Goal: Task Accomplishment & Management: Manage account settings

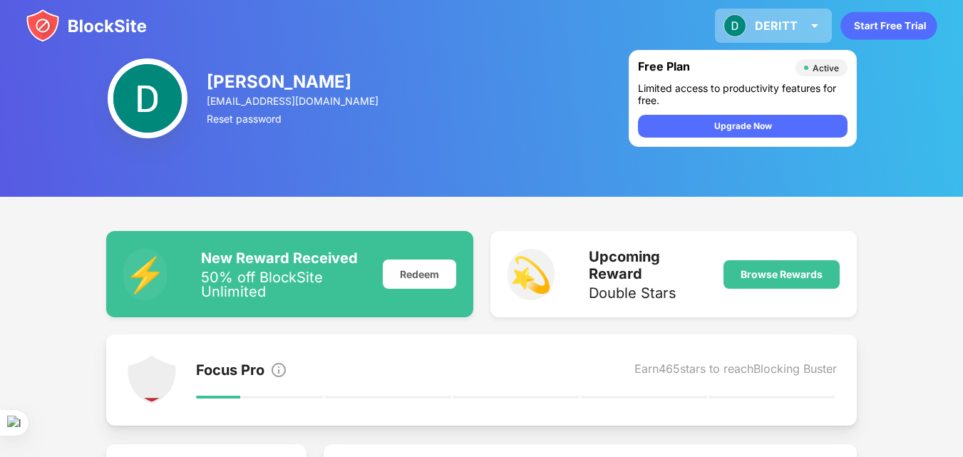
click at [741, 24] on img at bounding box center [734, 25] width 23 height 23
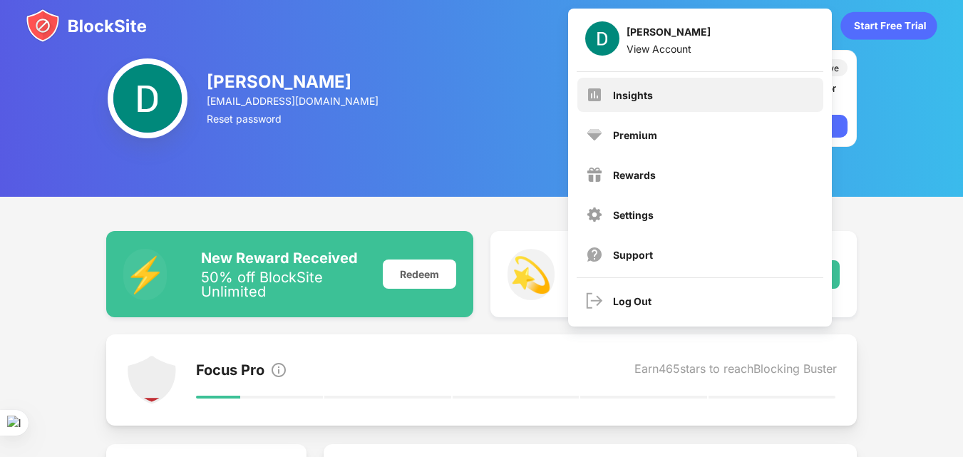
click at [670, 88] on div "Insights" at bounding box center [700, 95] width 246 height 34
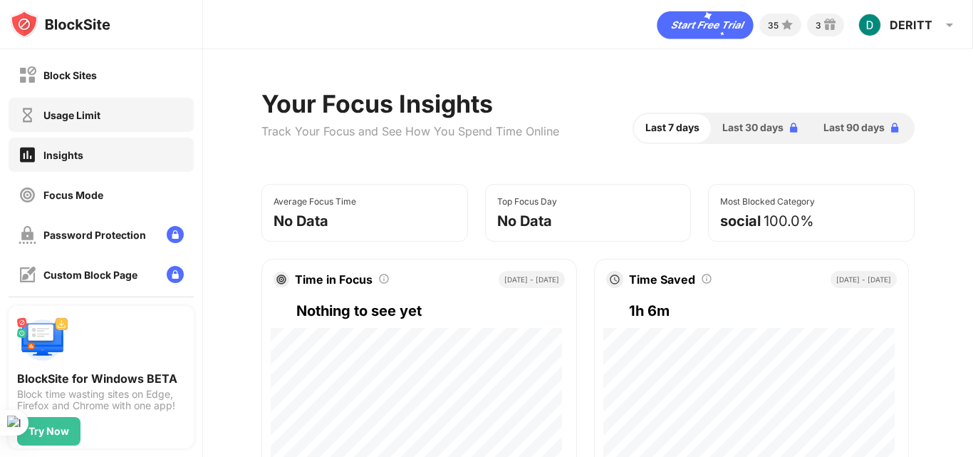
click at [97, 115] on div "Usage Limit" at bounding box center [71, 115] width 57 height 12
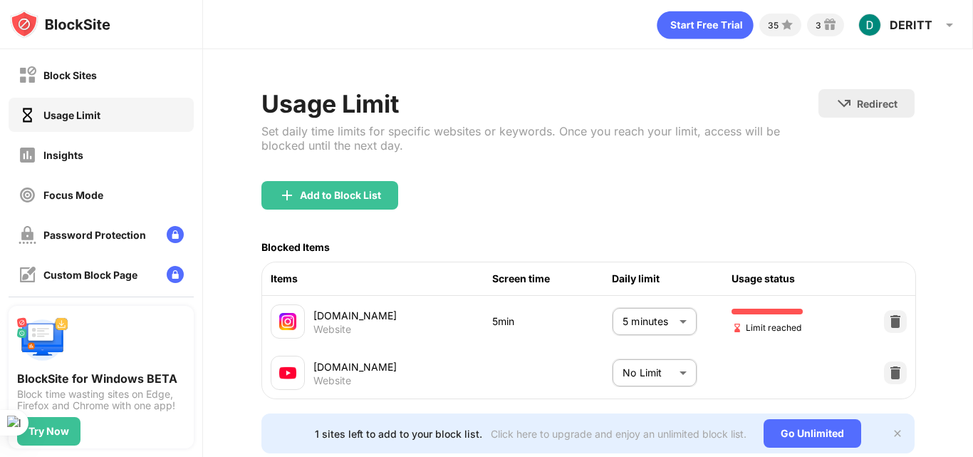
click at [670, 328] on body "Block Sites Usage Limit Insights Focus Mode Password Protection Custom Block Pa…" at bounding box center [486, 228] width 973 height 457
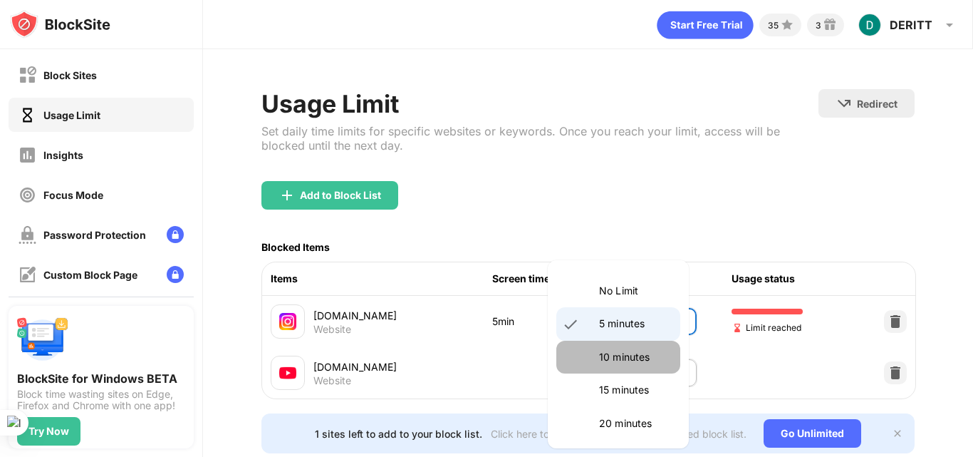
click at [646, 351] on p "10 minutes" at bounding box center [635, 357] width 73 height 16
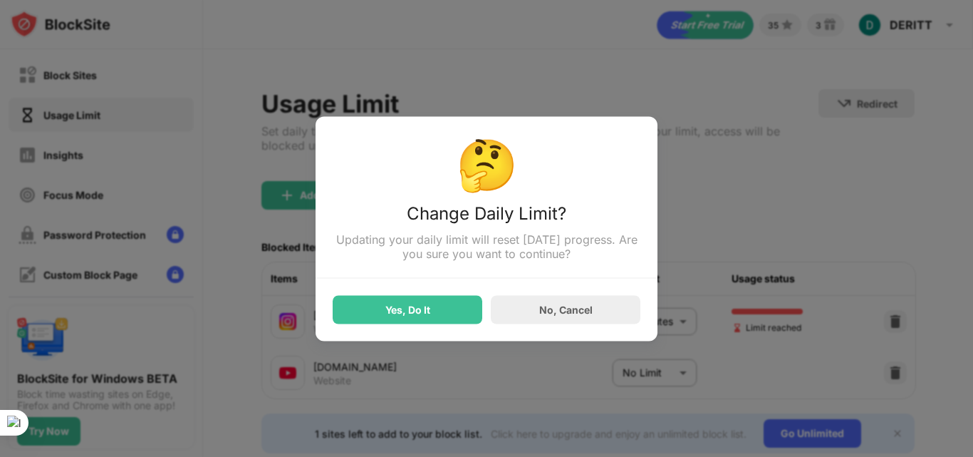
drag, startPoint x: 439, startPoint y: 337, endPoint x: 438, endPoint y: 316, distance: 20.7
click at [438, 316] on div "🤔 Change Daily Limit? Updating your daily limit will reset [DATE] progress. Are…" at bounding box center [487, 228] width 342 height 224
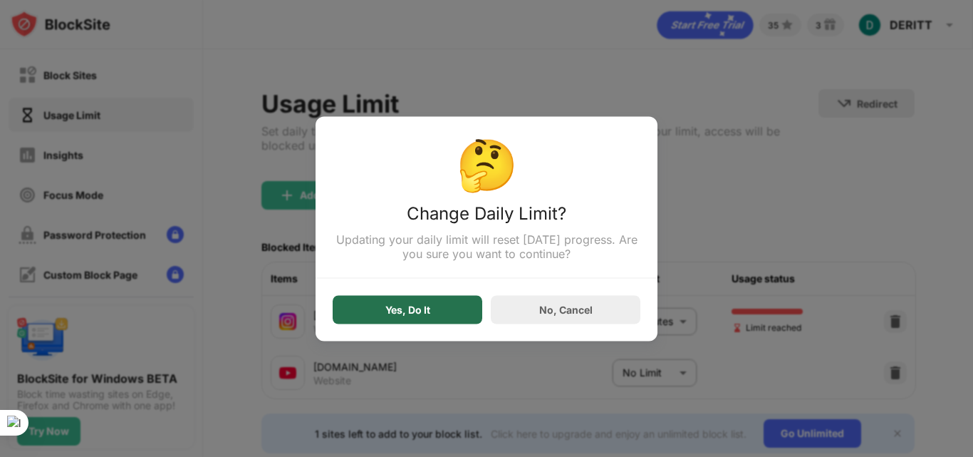
click at [438, 316] on div "Yes, Do It" at bounding box center [408, 309] width 150 height 29
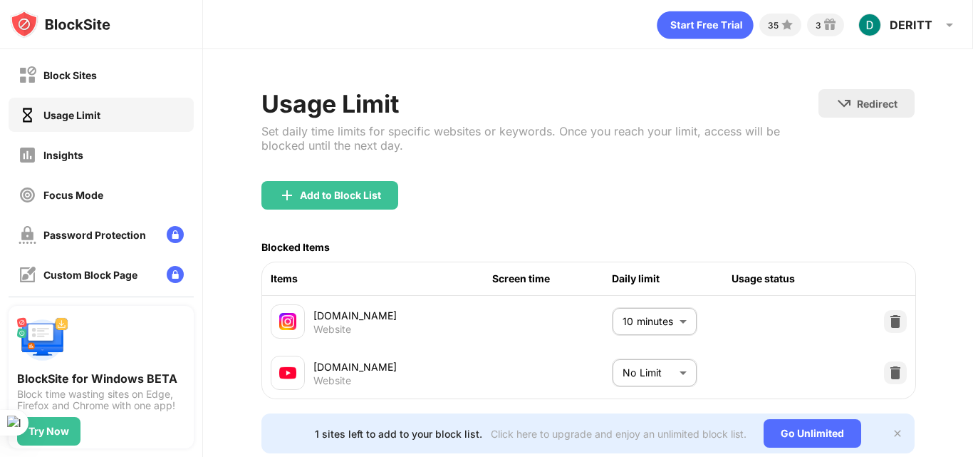
click at [618, 318] on body "Block Sites Usage Limit Insights Focus Mode Password Protection Custom Block Pa…" at bounding box center [486, 228] width 973 height 457
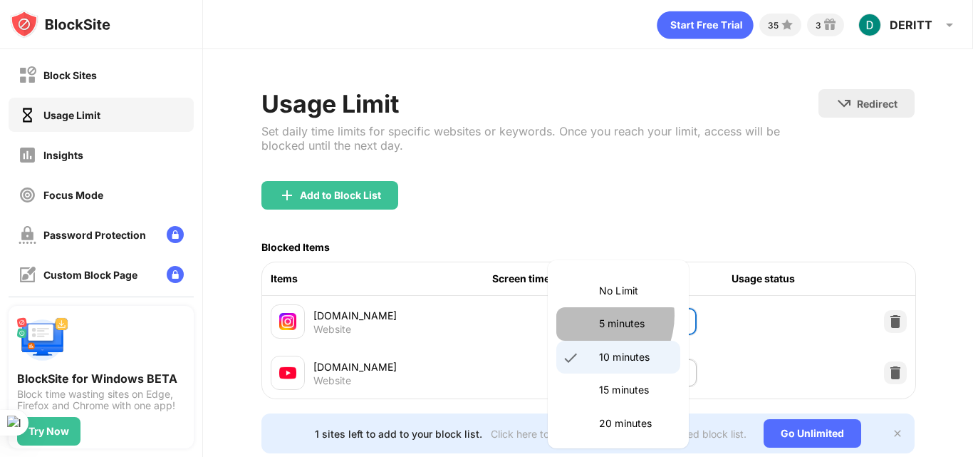
click at [589, 315] on li "5 minutes" at bounding box center [618, 323] width 124 height 33
type input "*"
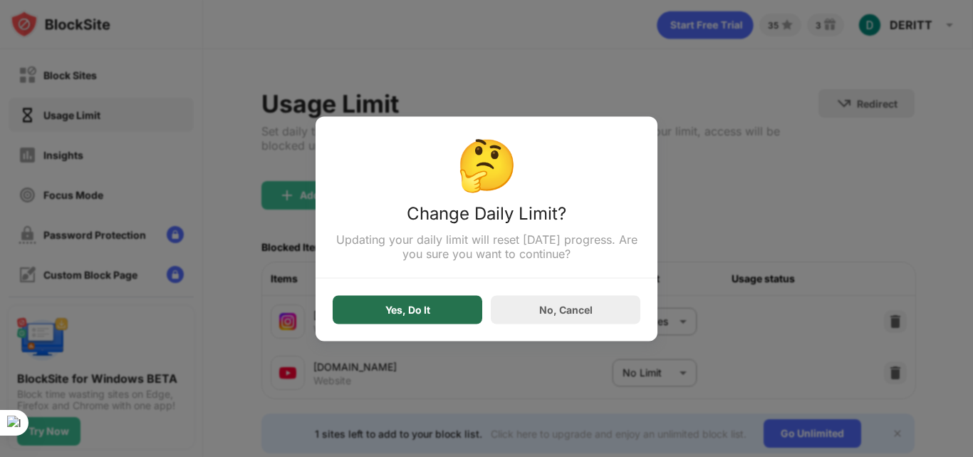
click at [437, 302] on div "Yes, Do It" at bounding box center [408, 309] width 150 height 29
